Goal: Task Accomplishment & Management: Manage account settings

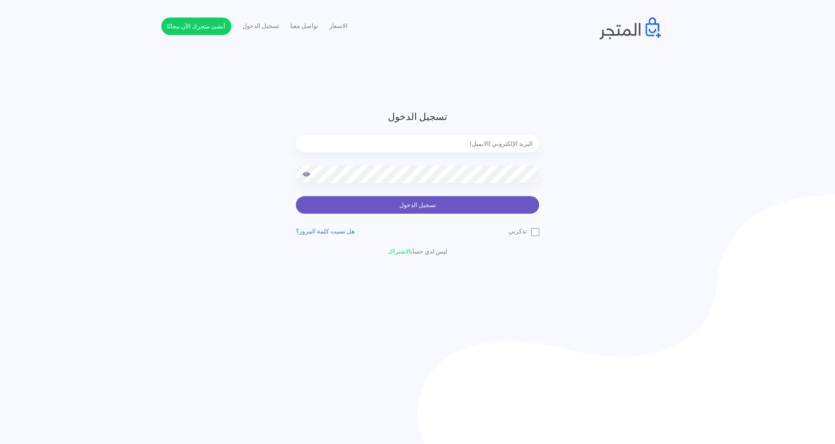
type input "express.laptop@outlook.com"
click at [430, 207] on button "تسجيل الدخول" at bounding box center [417, 205] width 243 height 18
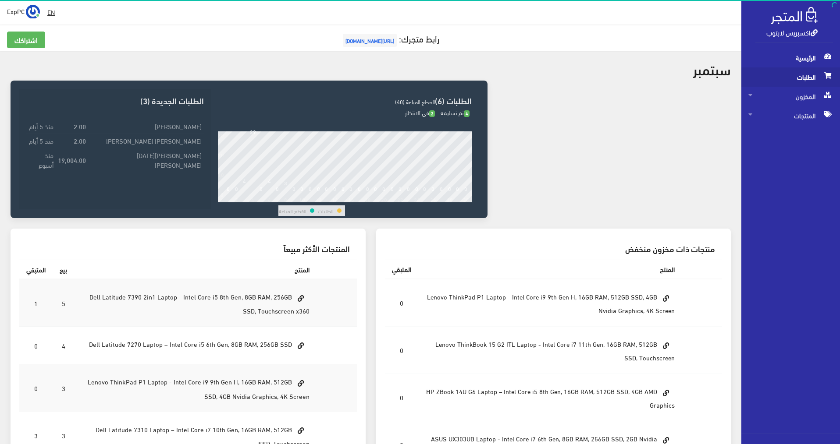
click at [793, 81] on span "الطلبات" at bounding box center [790, 76] width 85 height 19
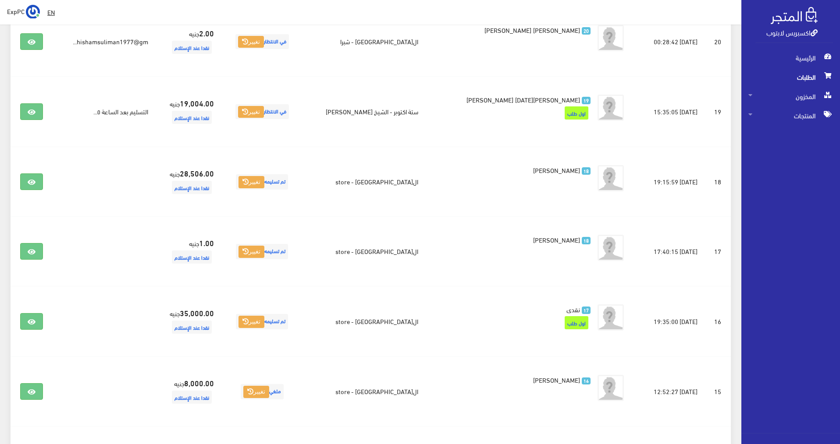
scroll to position [426, 0]
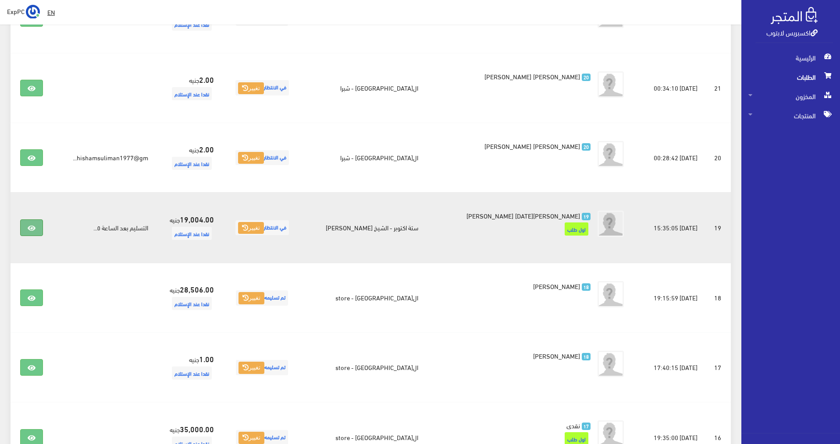
click at [31, 228] on icon at bounding box center [32, 228] width 8 height 7
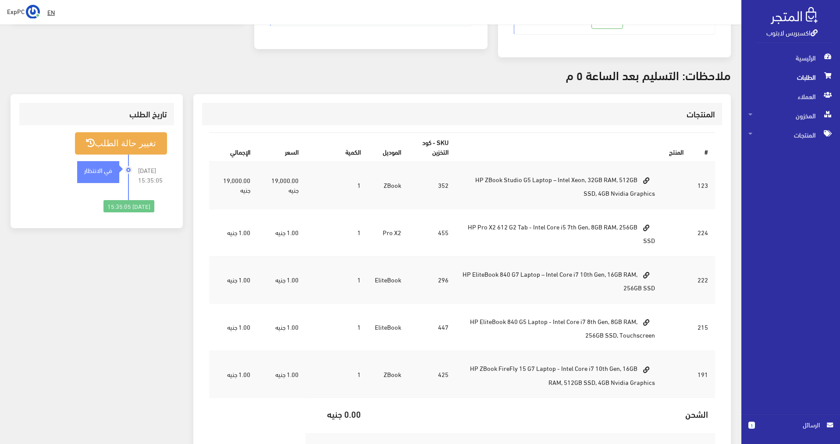
scroll to position [219, 0]
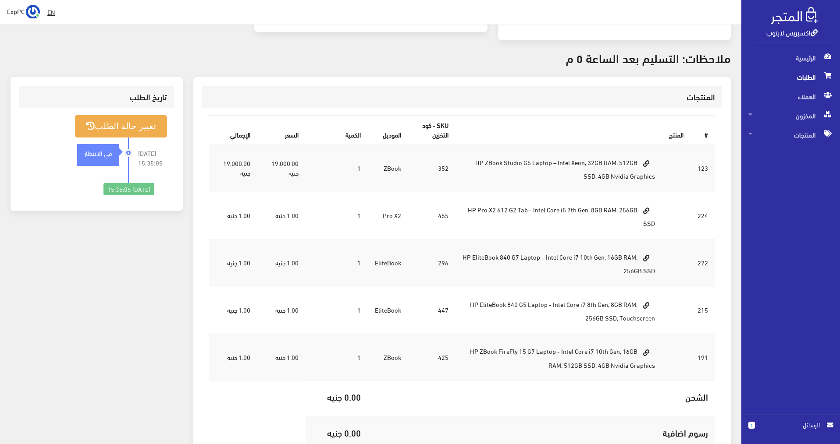
click at [802, 81] on span "الطلبات" at bounding box center [790, 76] width 85 height 19
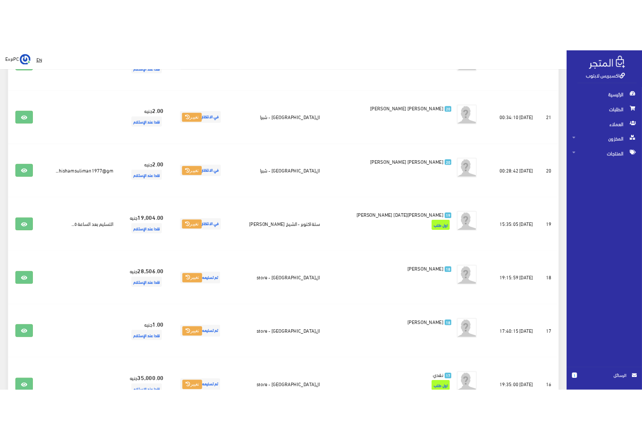
scroll to position [438, 0]
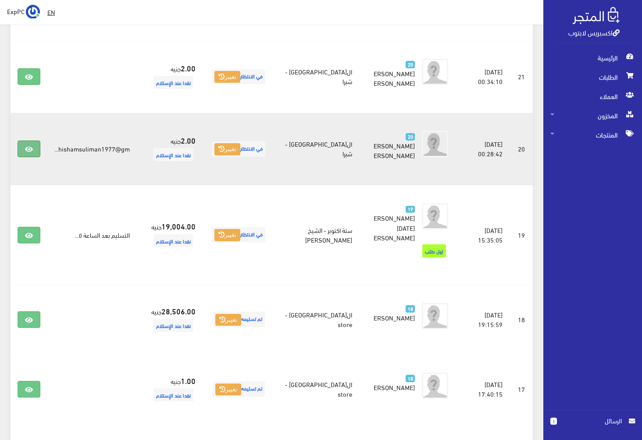
click at [25, 151] on icon at bounding box center [29, 149] width 8 height 7
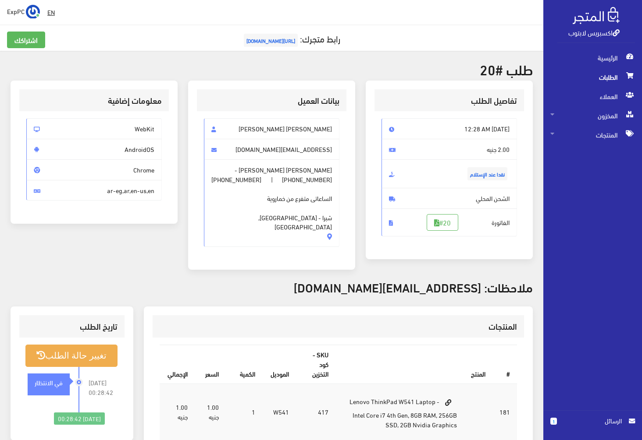
drag, startPoint x: 328, startPoint y: 199, endPoint x: 265, endPoint y: 201, distance: 63.6
click at [265, 201] on span "مريم هشام سليمان عبدالحميد - +201155720600 | +201155720600 الساعاتى متفرع من خم…" at bounding box center [271, 204] width 135 height 88
click at [258, 207] on span "مريم هشام سليمان عبدالحميد - +201155720600 | +201155720600 الساعاتى متفرع من خم…" at bounding box center [271, 204] width 135 height 88
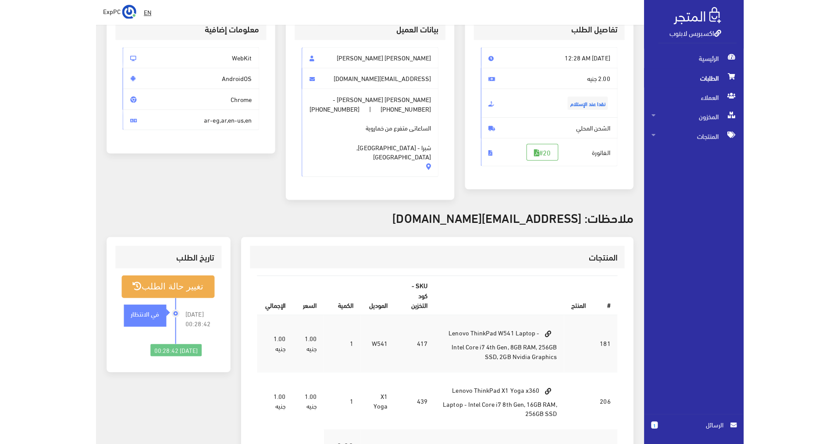
scroll to position [88, 0]
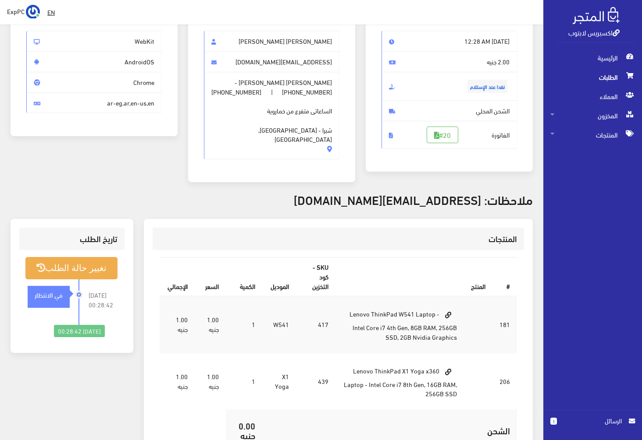
drag, startPoint x: 352, startPoint y: 359, endPoint x: 455, endPoint y: 390, distance: 107.0
click at [455, 390] on td "Lenovo ThinkPad X1 Yoga x360 Laptop - Intel Core i7 8th Gen, 16GB RAM, 256GB SSD" at bounding box center [399, 381] width 128 height 57
click at [451, 397] on td "Lenovo ThinkPad X1 Yoga x360 Laptop - Intel Core i7 8th Gen, 16GB RAM, 256GB SSD" at bounding box center [399, 381] width 128 height 57
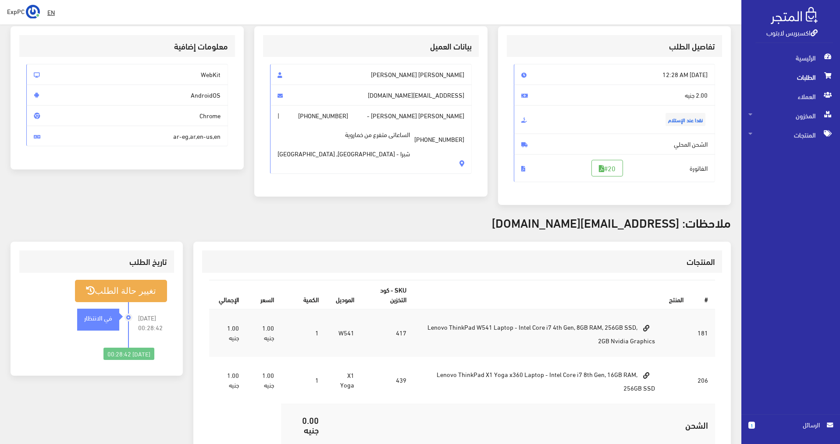
scroll to position [0, 0]
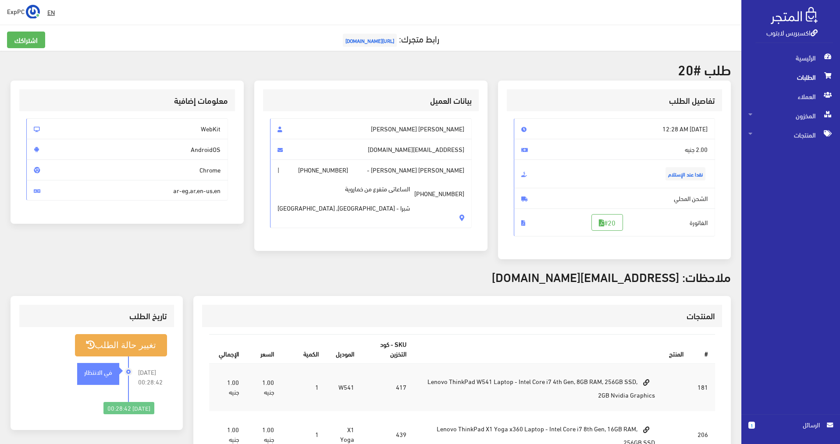
click at [641, 85] on span "الطلبات" at bounding box center [790, 76] width 85 height 19
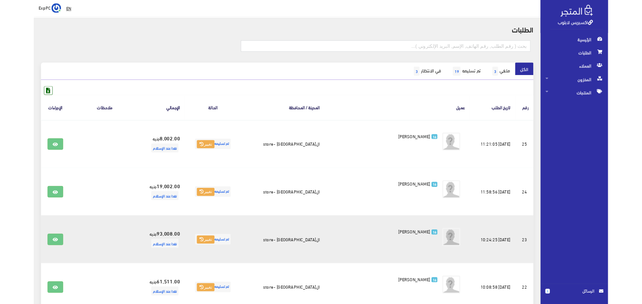
scroll to position [44, 0]
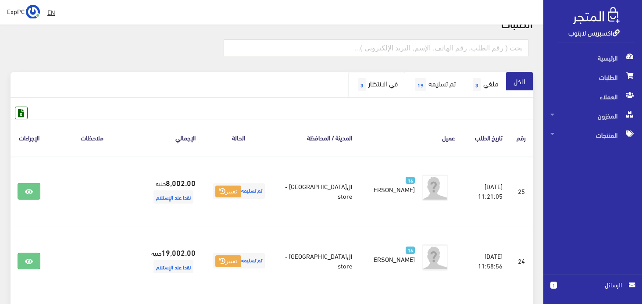
click at [378, 81] on link "في الانتظار 3" at bounding box center [376, 84] width 57 height 25
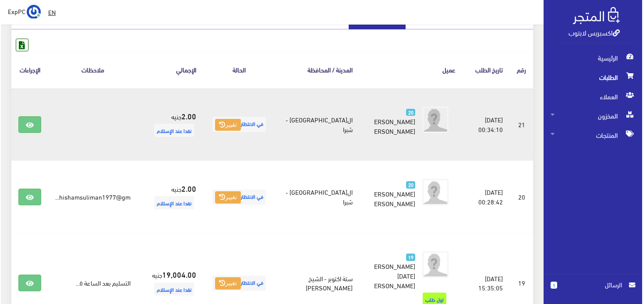
scroll to position [131, 0]
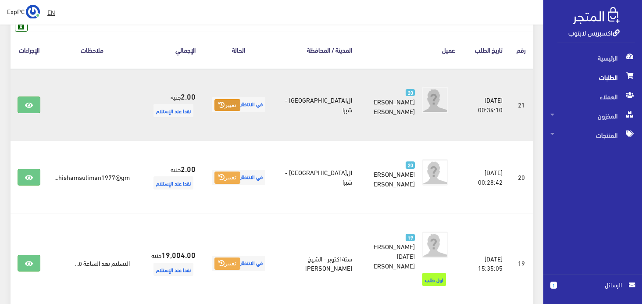
click at [234, 111] on button "تغيير" at bounding box center [227, 105] width 26 height 12
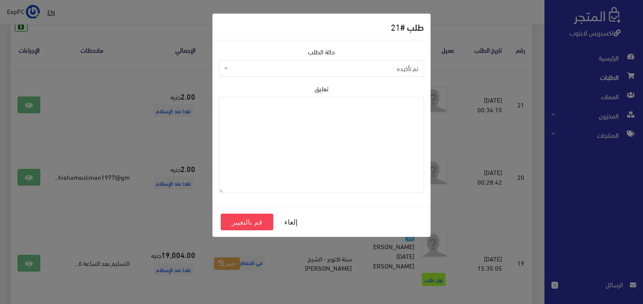
click at [224, 67] on span "تم تأكيده" at bounding box center [321, 68] width 205 height 17
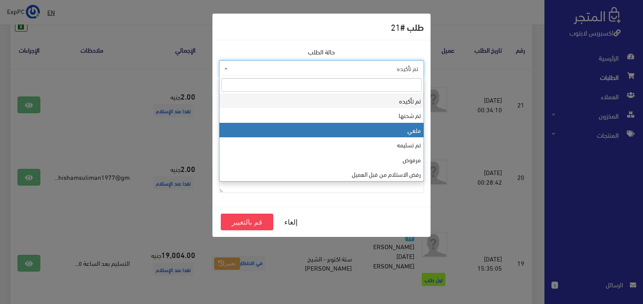
select select "3"
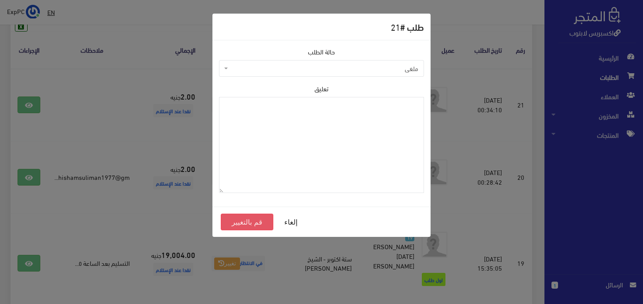
click at [257, 224] on button "قم بالتغيير" at bounding box center [247, 221] width 53 height 17
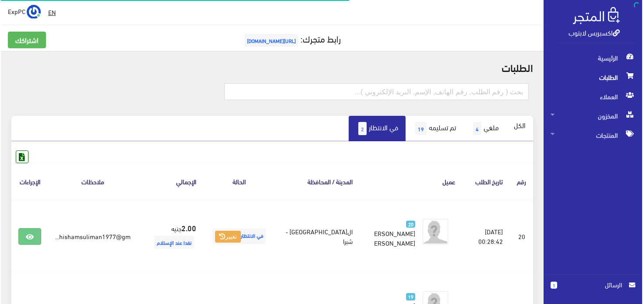
scroll to position [126, 0]
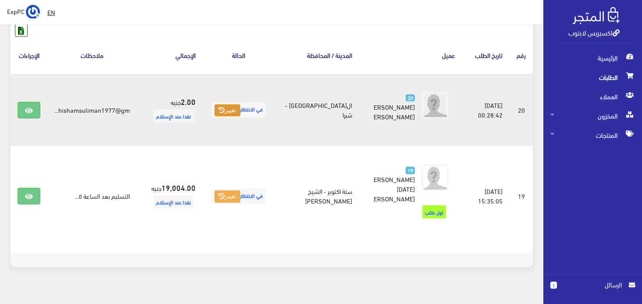
click at [226, 115] on button "تغيير" at bounding box center [227, 110] width 26 height 12
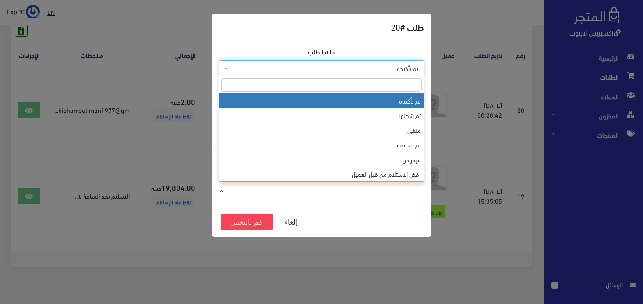
click at [230, 61] on span "تم تأكيده" at bounding box center [321, 68] width 205 height 17
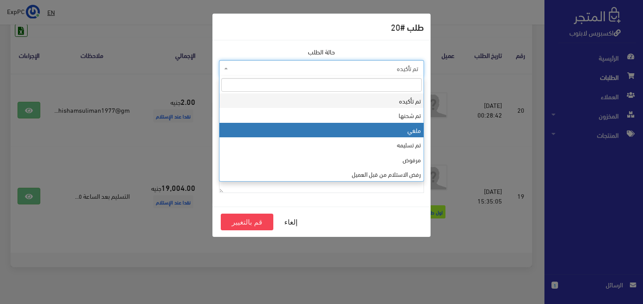
select select "3"
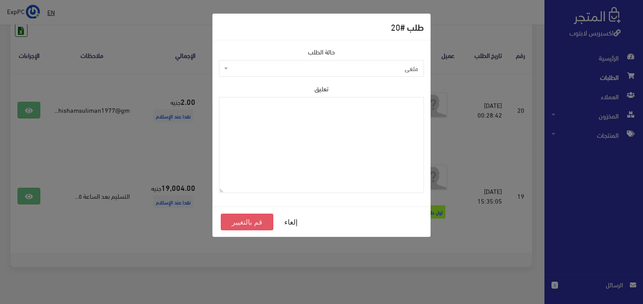
click at [247, 222] on button "قم بالتغيير" at bounding box center [247, 221] width 53 height 17
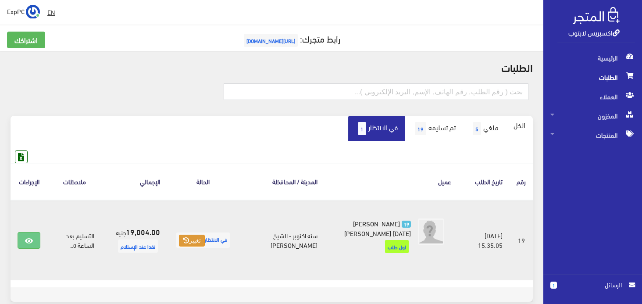
click at [205, 241] on button "تغيير" at bounding box center [192, 240] width 26 height 12
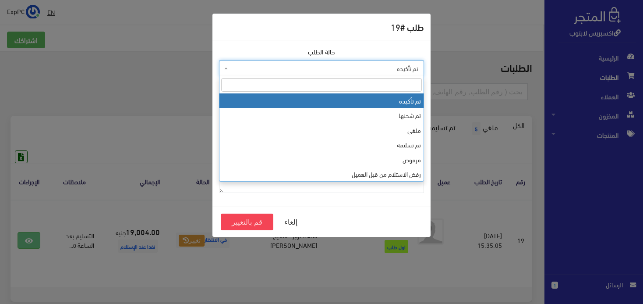
click at [230, 65] on span "تم تأكيده" at bounding box center [321, 68] width 205 height 17
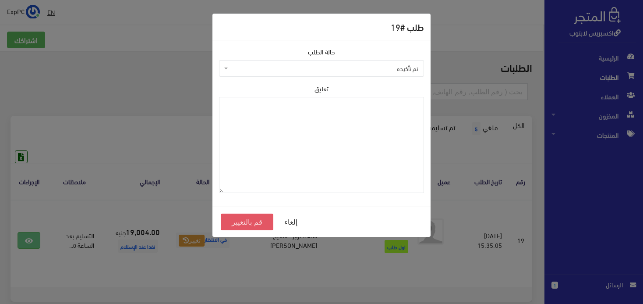
click at [252, 224] on button "قم بالتغيير" at bounding box center [247, 221] width 53 height 17
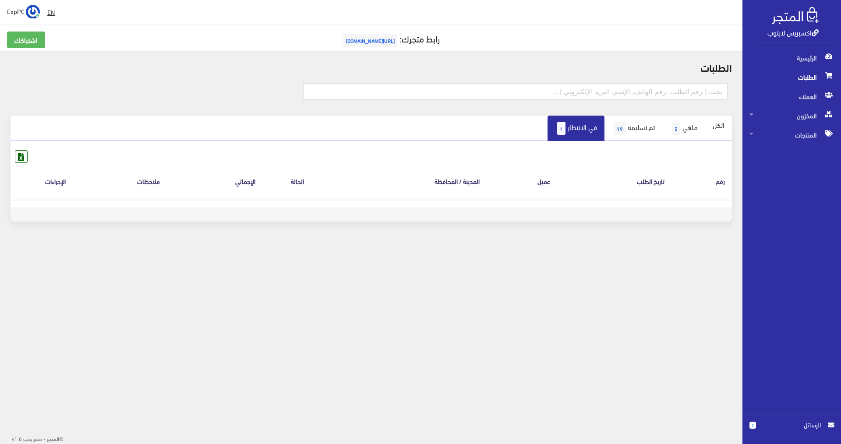
click at [566, 130] on link "في الانتظار 1" at bounding box center [576, 128] width 57 height 25
click at [676, 127] on span "5" at bounding box center [676, 128] width 8 height 13
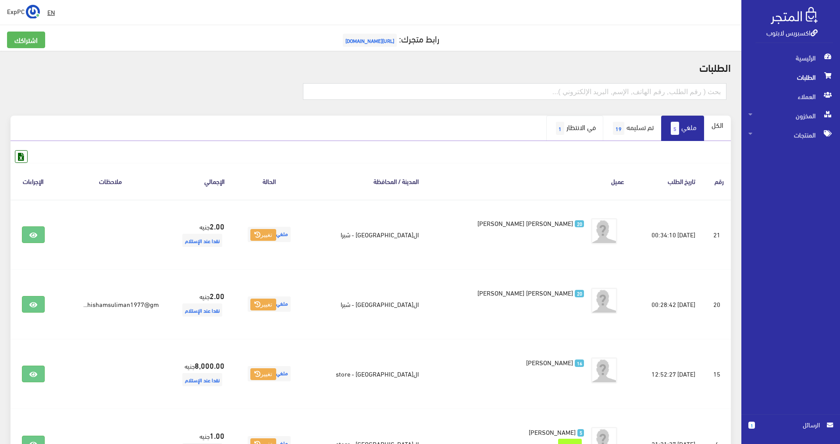
click at [582, 127] on link "في الانتظار 1" at bounding box center [574, 128] width 57 height 25
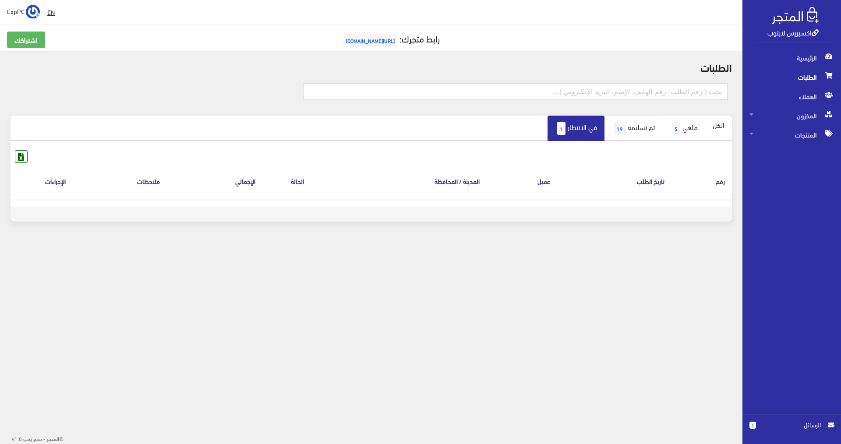
click at [605, 123] on link "تم تسليمه 19" at bounding box center [634, 128] width 58 height 25
click at [621, 125] on link "تم تسليمه 19" at bounding box center [634, 128] width 58 height 25
click at [618, 131] on link "تم تسليمه 19" at bounding box center [634, 128] width 58 height 25
